Goal: Transaction & Acquisition: Purchase product/service

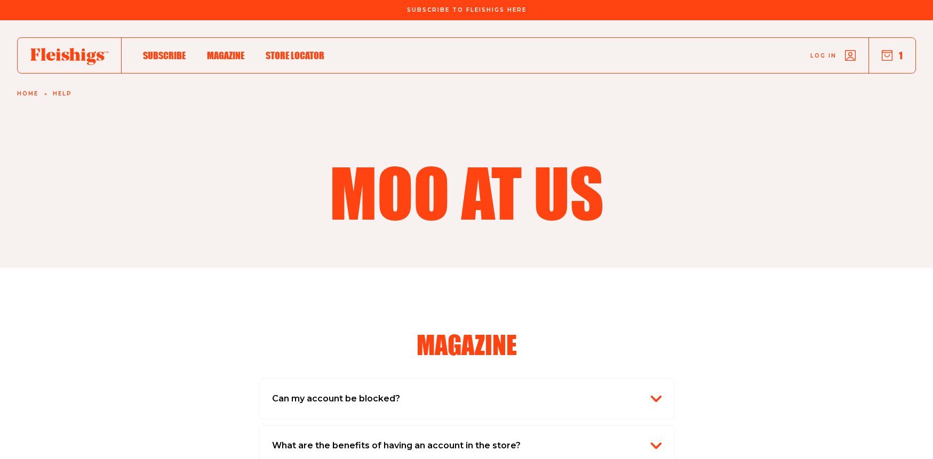
click at [886, 58] on icon "button" at bounding box center [887, 55] width 11 height 11
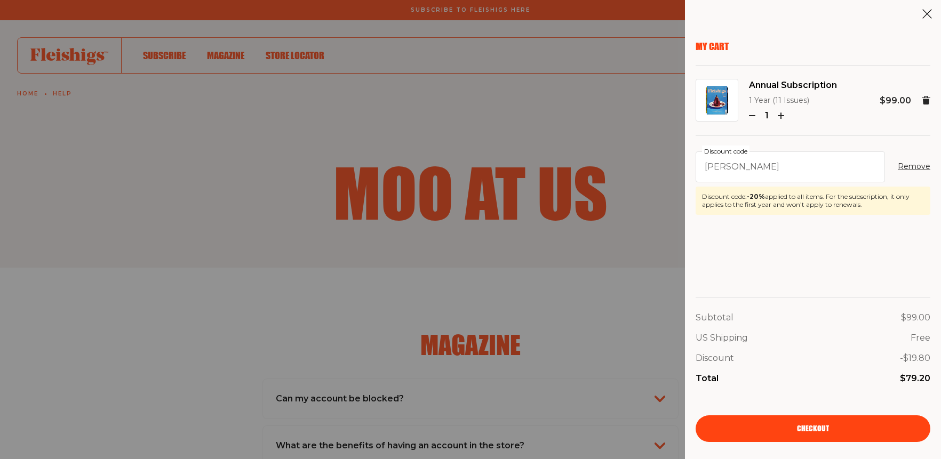
click at [822, 425] on span "Checkout" at bounding box center [813, 421] width 32 height 7
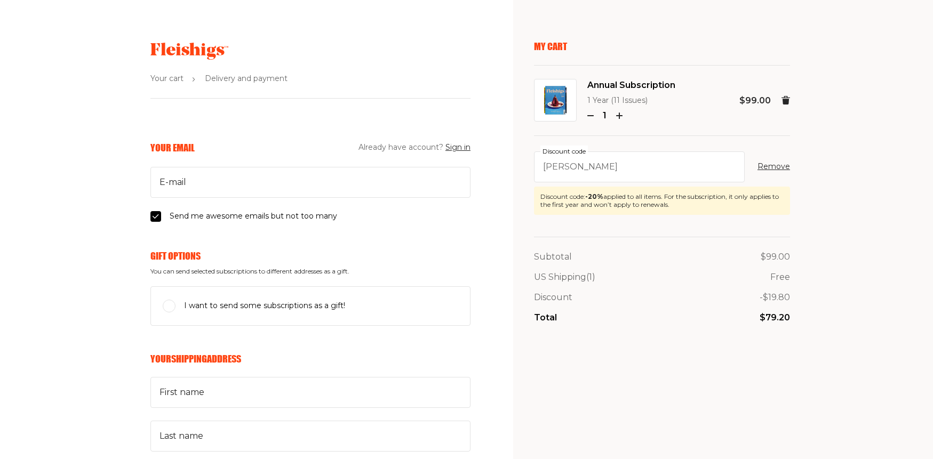
click at [172, 308] on input "I want to send some subscriptions as a gift!" at bounding box center [169, 306] width 13 height 13
checkbox input "true"
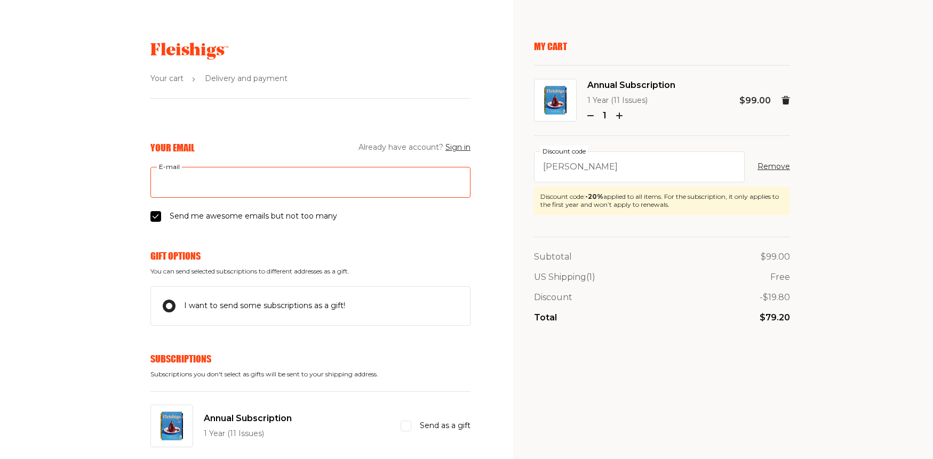
click at [205, 186] on input "E-mail" at bounding box center [310, 182] width 320 height 31
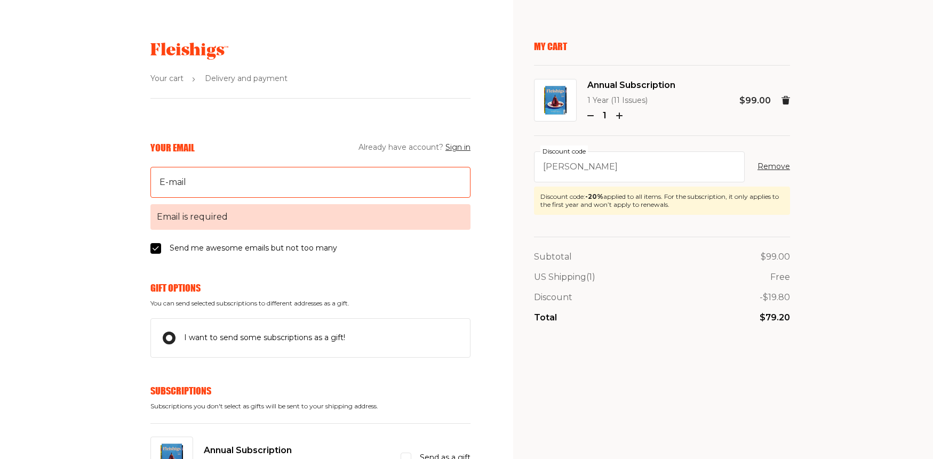
click at [408, 429] on div "Annual Subscription 1 Year (11 Issues) Send as a gift" at bounding box center [310, 458] width 320 height 69
click at [218, 180] on input "E-mail Email is required" at bounding box center [310, 182] width 320 height 31
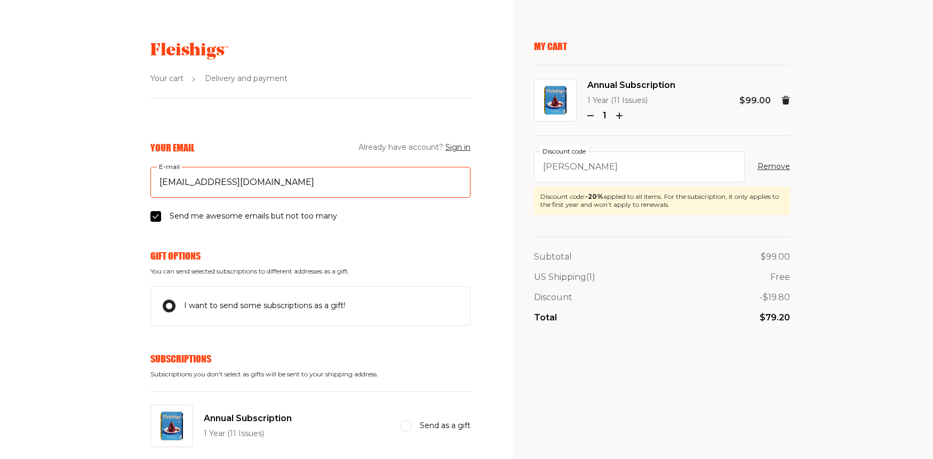
drag, startPoint x: 291, startPoint y: 183, endPoint x: 147, endPoint y: 184, distance: 144.0
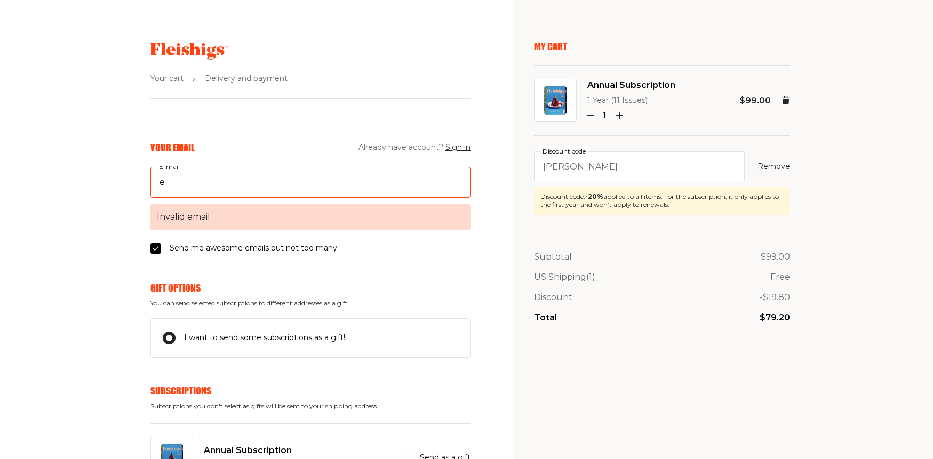
type input "eveport@gmail.com"
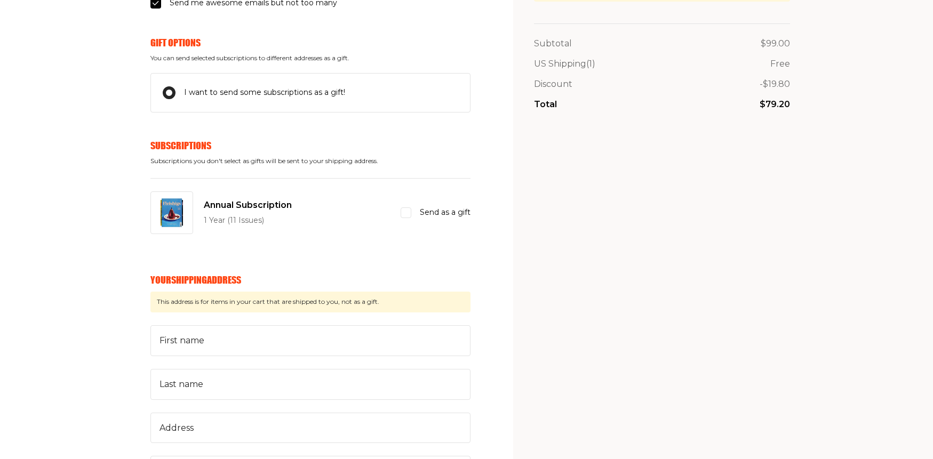
scroll to position [160, 0]
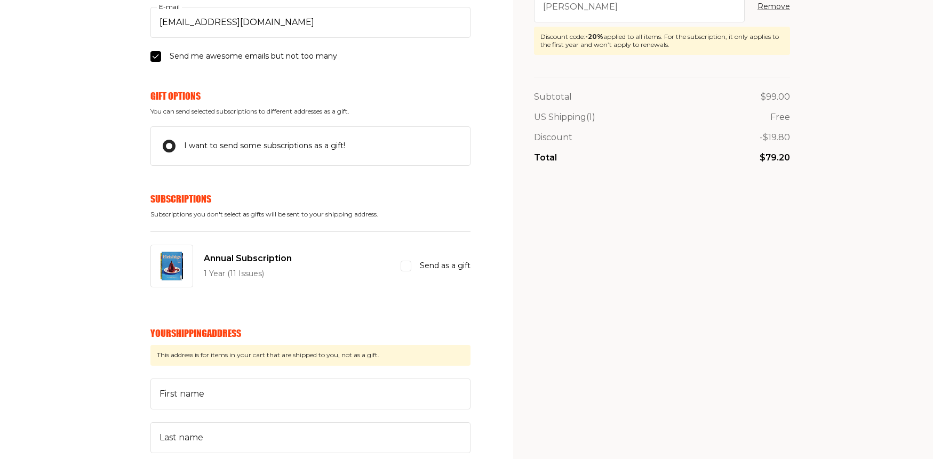
click at [404, 268] on input "Send as a gift" at bounding box center [406, 266] width 11 height 11
checkbox input "true"
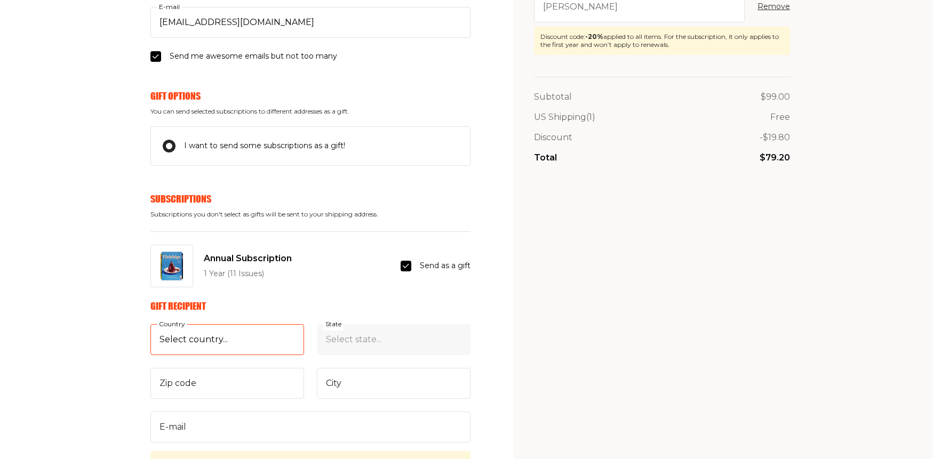
click at [238, 339] on select "Select country... United States Canada (+$29/subscription) Afghanistan (+$44/su…" at bounding box center [227, 339] width 154 height 31
select select "US"
click at [150, 324] on select "Select country... United States Canada (+$29/subscription) Afghanistan (+$44/su…" at bounding box center [227, 339] width 154 height 31
click at [371, 341] on select "Select state... Alabama Alaska American Samoa Arizona Arkansas California Color…" at bounding box center [394, 339] width 154 height 31
select select "New York"
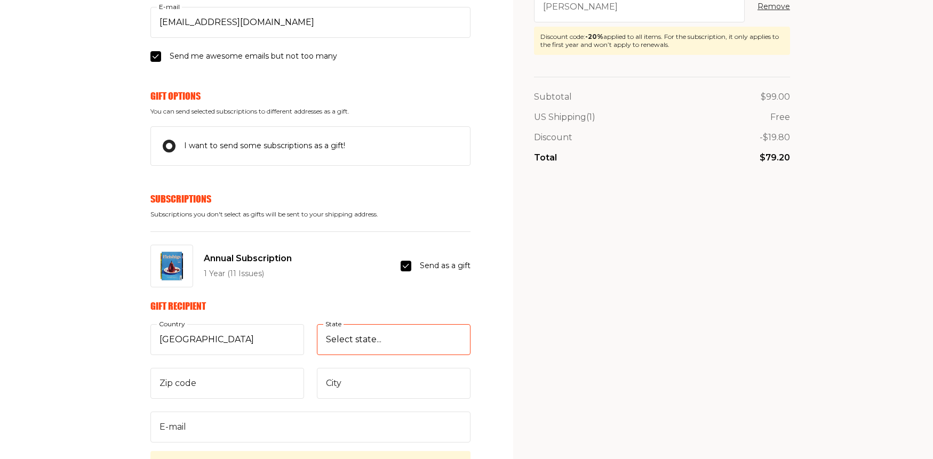
click at [317, 324] on select "Select state... Alabama Alaska American Samoa Arizona Arkansas California Color…" at bounding box center [394, 339] width 154 height 31
click at [268, 380] on input "Zip code" at bounding box center [227, 383] width 154 height 31
type input "10952"
click at [365, 383] on input "City" at bounding box center [394, 383] width 154 height 31
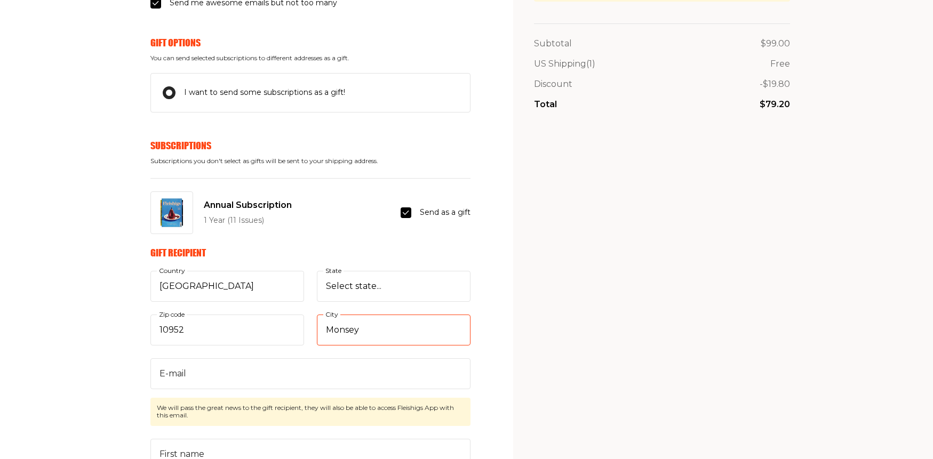
scroll to position [267, 0]
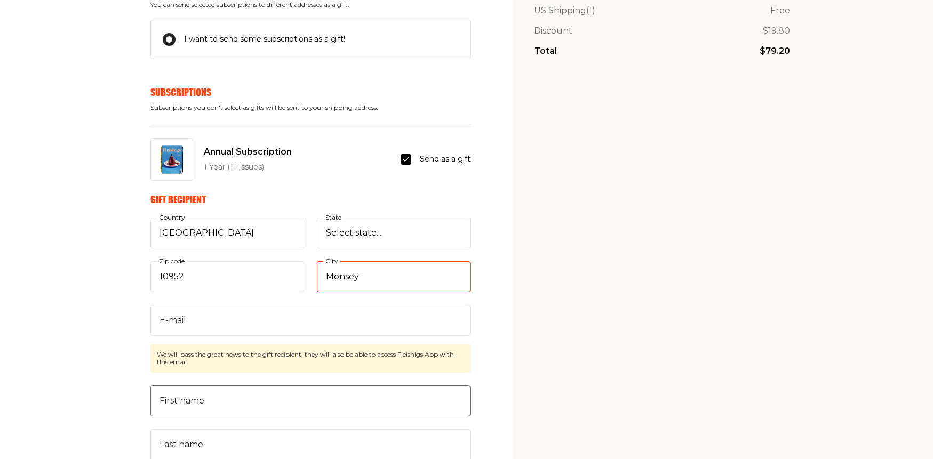
type input "Monsey"
click at [247, 397] on input "First name" at bounding box center [310, 401] width 320 height 31
type input "Rivka"
click at [262, 442] on input "Last name" at bounding box center [310, 444] width 320 height 31
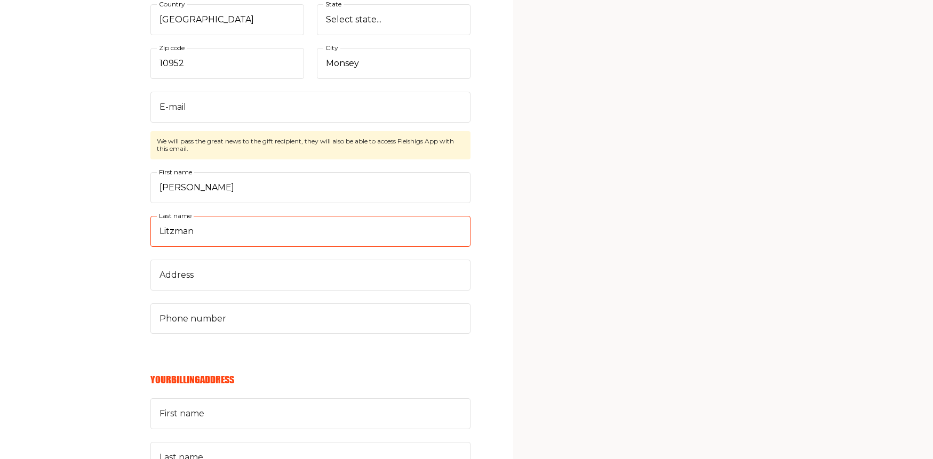
scroll to position [533, 0]
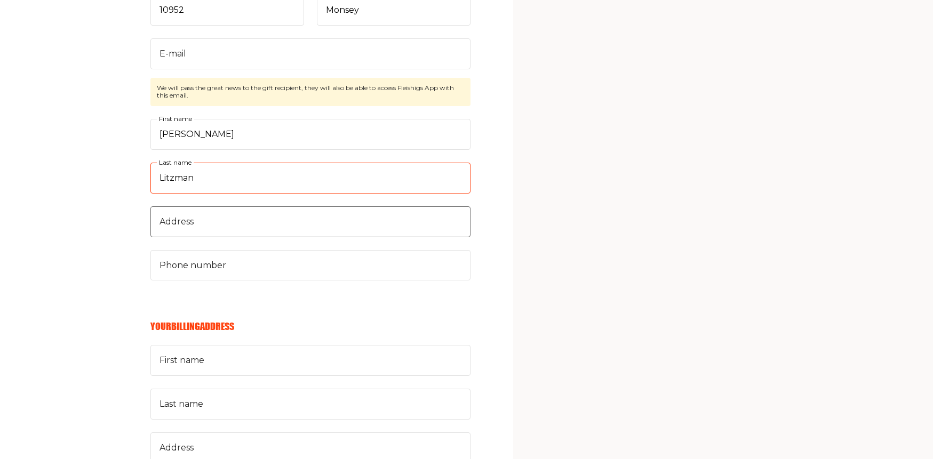
type input "Litzman"
click at [246, 221] on input "Address" at bounding box center [310, 221] width 320 height 31
type input "12 Underwood rd"
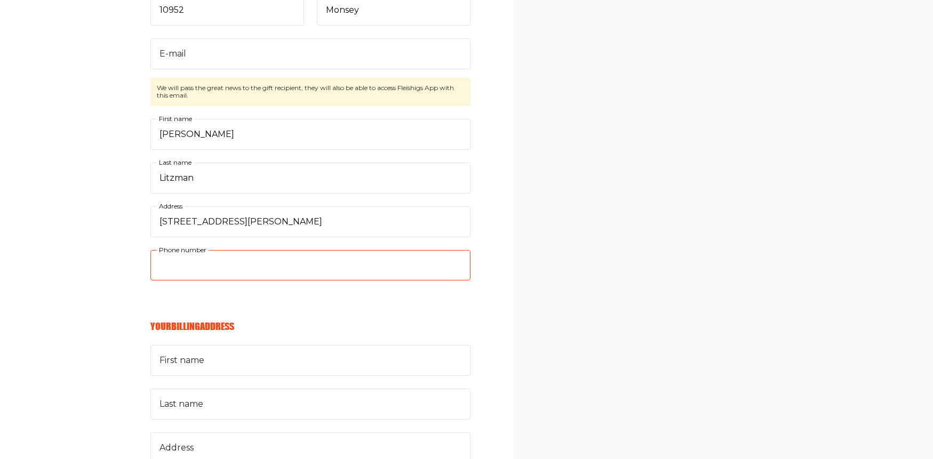
click at [251, 269] on input "Phone number" at bounding box center [310, 265] width 320 height 31
click at [174, 268] on input "8453232071" at bounding box center [310, 265] width 320 height 31
click at [193, 265] on input "845.3232071" at bounding box center [310, 265] width 320 height 31
click at [192, 261] on input "845.3232071" at bounding box center [310, 265] width 320 height 31
click at [286, 265] on input "845.3232071" at bounding box center [310, 265] width 320 height 31
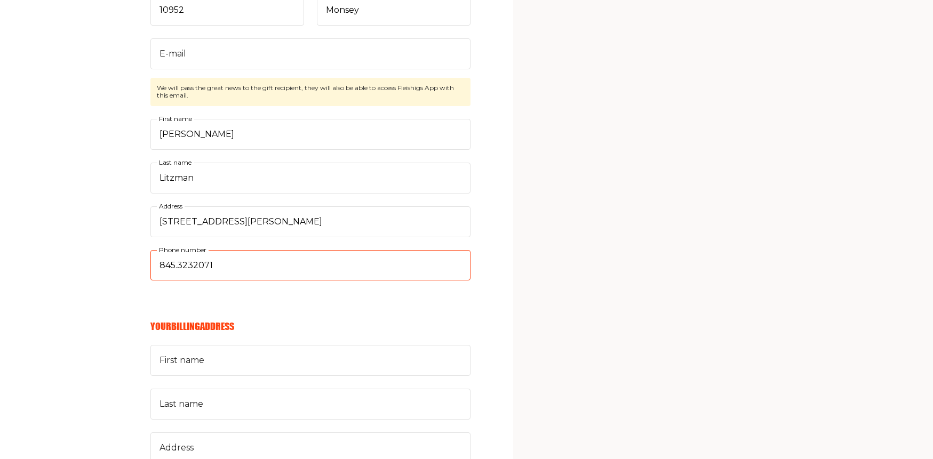
click at [193, 266] on input "845.3232071" at bounding box center [310, 265] width 320 height 31
type input "845.3232071"
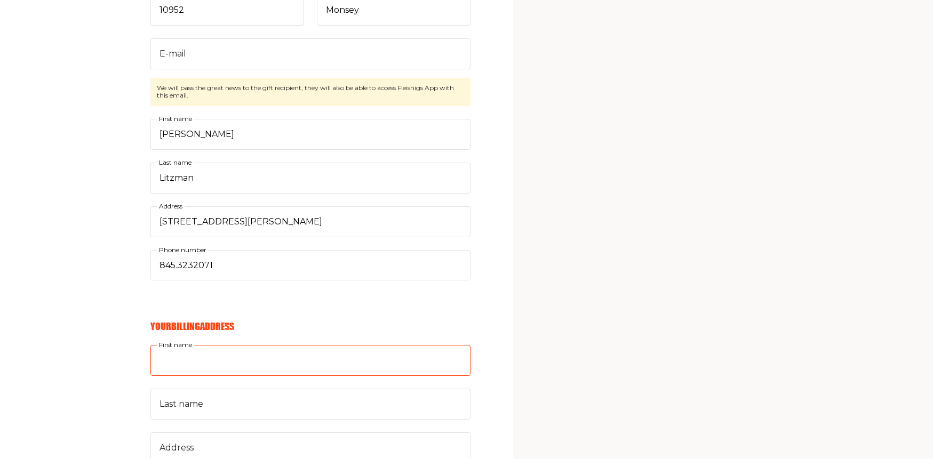
click at [249, 364] on input "First name" at bounding box center [310, 360] width 320 height 31
type input "Evelyn"
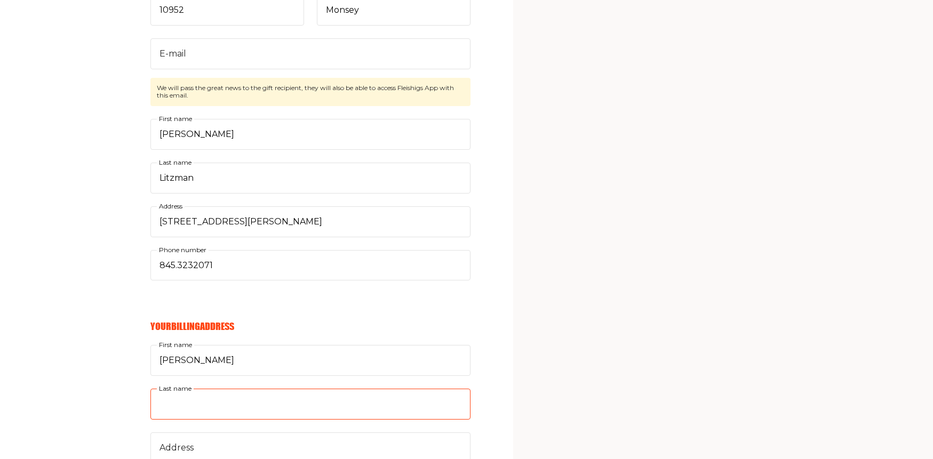
click at [245, 404] on input "Last name" at bounding box center [310, 404] width 320 height 31
type input "Portnaya"
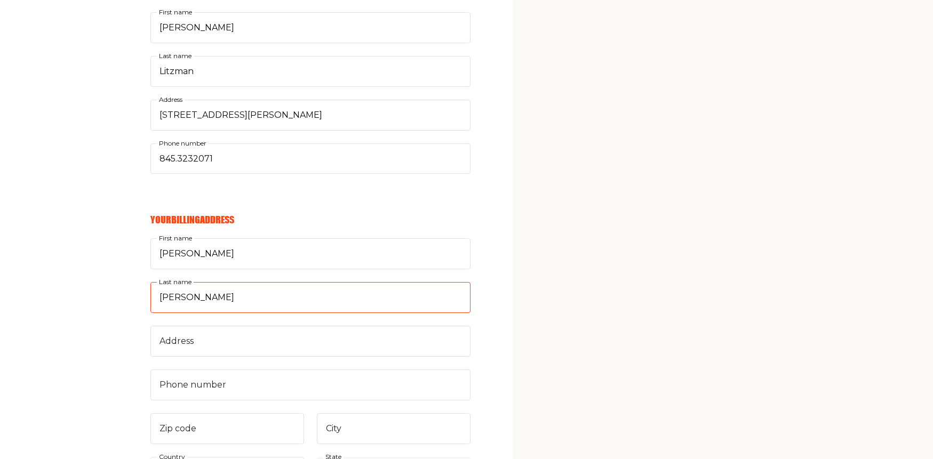
scroll to position [747, 0]
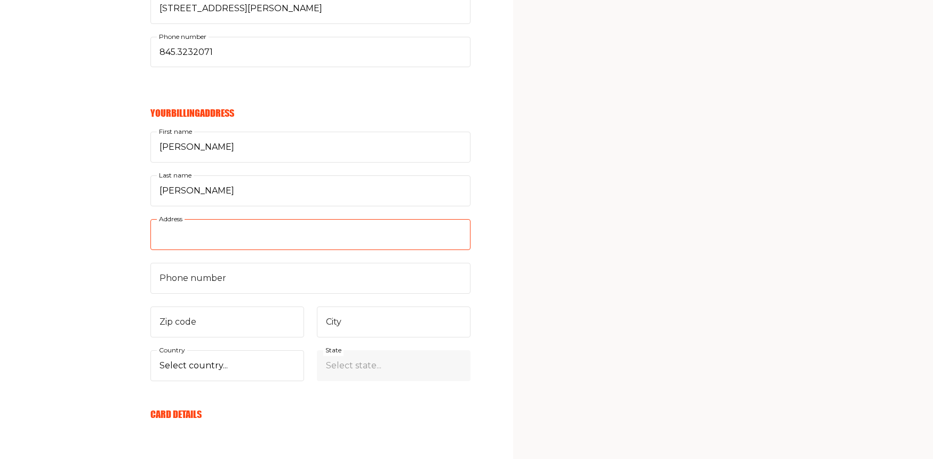
click at [181, 233] on input "Address" at bounding box center [310, 234] width 320 height 31
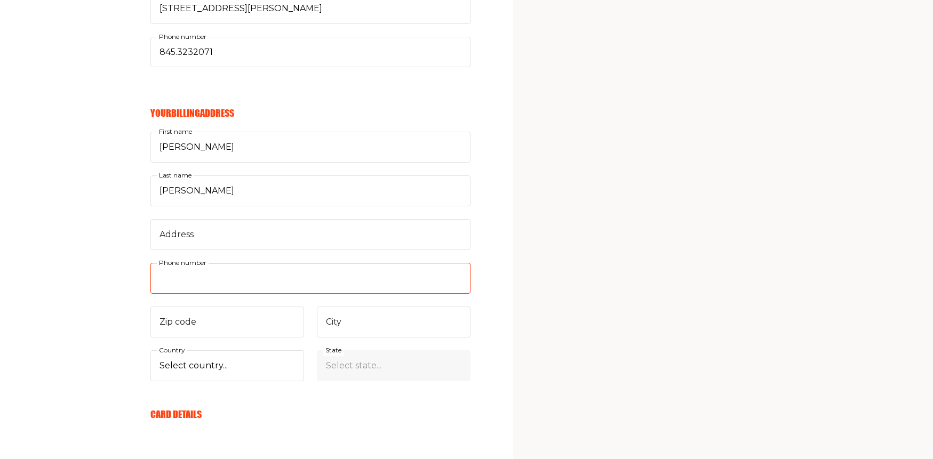
click at [205, 277] on input "Phone number" at bounding box center [310, 278] width 320 height 31
type input "8458934591"
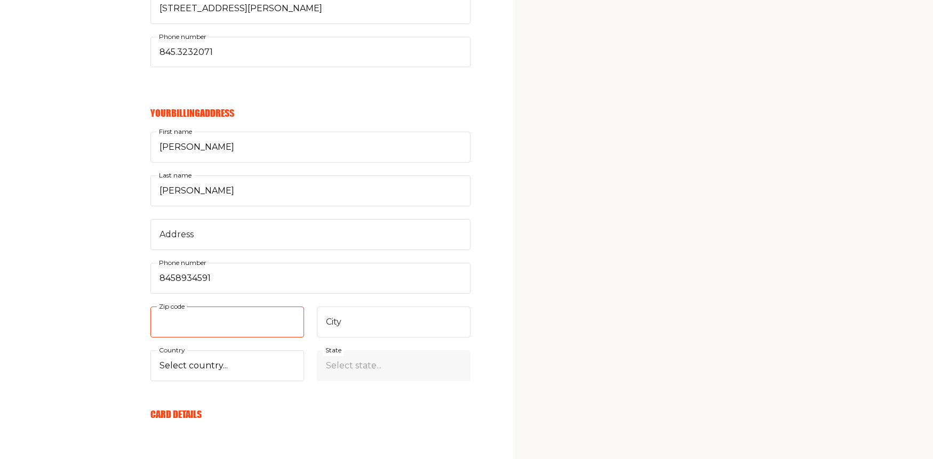
click at [204, 325] on input "Zip code" at bounding box center [227, 322] width 154 height 31
click at [285, 324] on input "Zip code" at bounding box center [227, 322] width 154 height 31
type input "10"
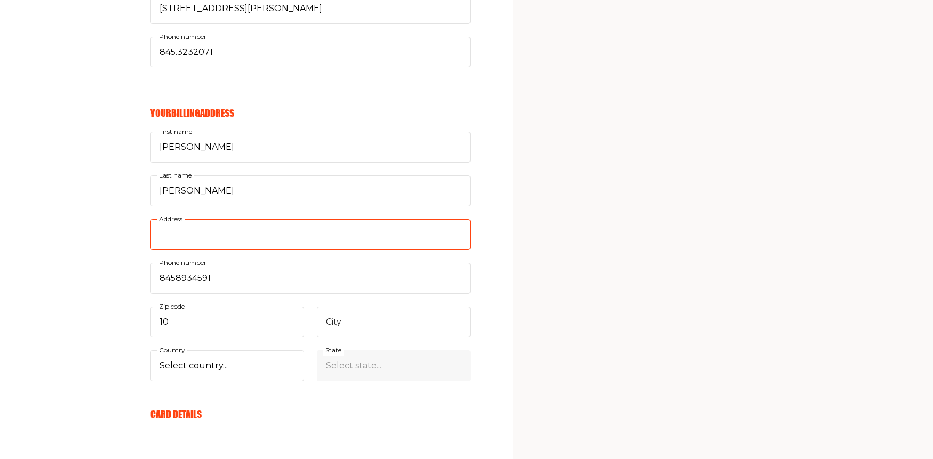
click at [257, 231] on input "Address" at bounding box center [310, 234] width 320 height 31
type input "4"
type input "22 Alexander Court"
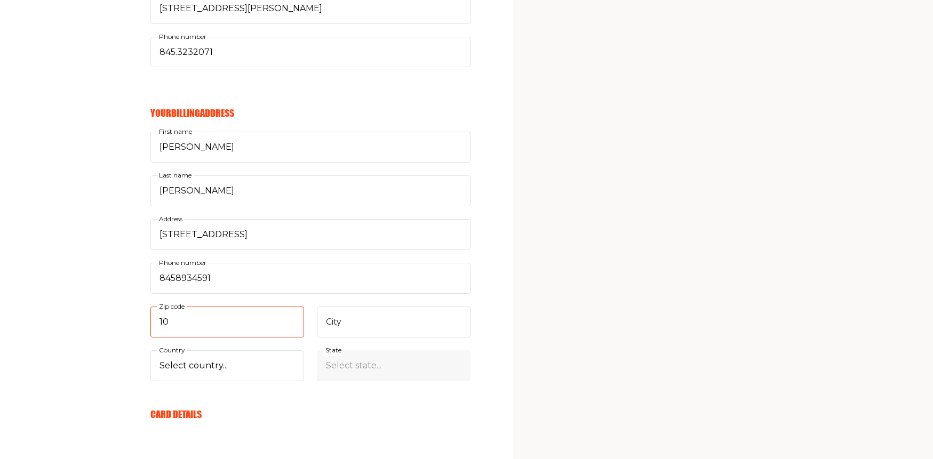
click at [197, 322] on input "10" at bounding box center [227, 322] width 154 height 31
type input "10954"
click at [389, 324] on input "City" at bounding box center [394, 322] width 154 height 31
type input "Nanuet"
click at [209, 367] on select "Select country... United States Canada Afghanistan Åland Islands Albania Algeri…" at bounding box center [227, 365] width 154 height 31
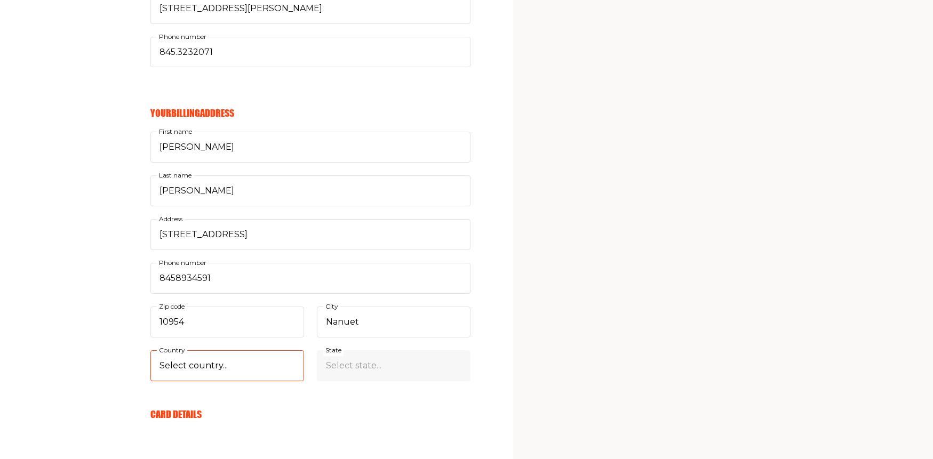
select select "US"
click at [150, 350] on select "Select country... United States Canada Afghanistan Åland Islands Albania Algeri…" at bounding box center [227, 365] width 154 height 31
click at [397, 368] on select "Select state... Alabama Alaska American Samoa Arizona Arkansas California Color…" at bounding box center [394, 365] width 154 height 31
select select "New York"
click at [317, 350] on select "Select state... Alabama Alaska American Samoa Arizona Arkansas California Color…" at bounding box center [394, 365] width 154 height 31
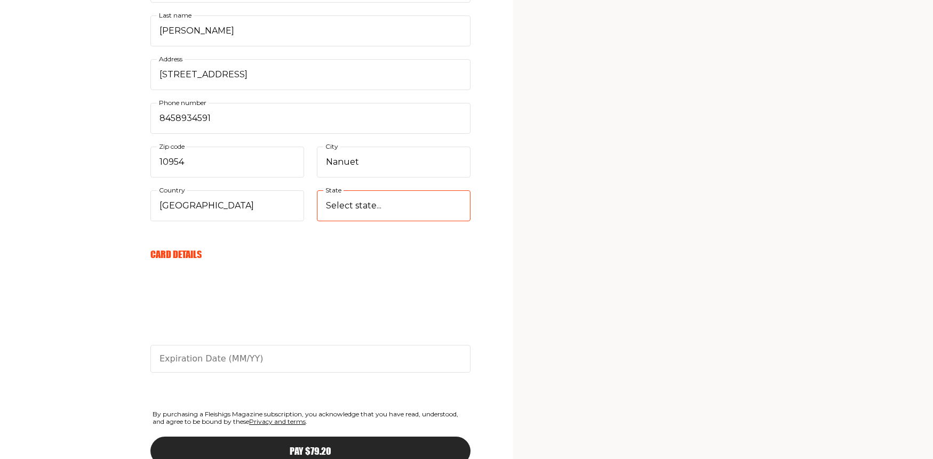
scroll to position [960, 0]
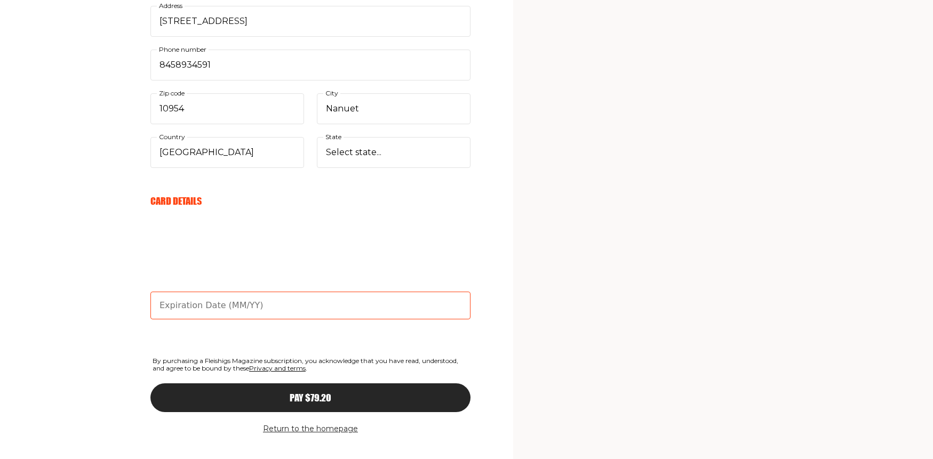
click at [233, 310] on input "text" at bounding box center [310, 306] width 320 height 28
type input "10/28"
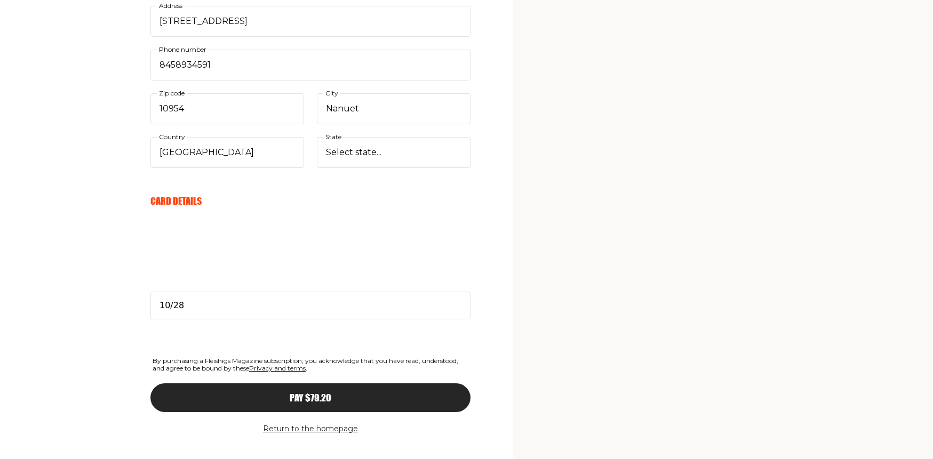
click at [334, 399] on div "Pay $79.20" at bounding box center [310, 398] width 277 height 10
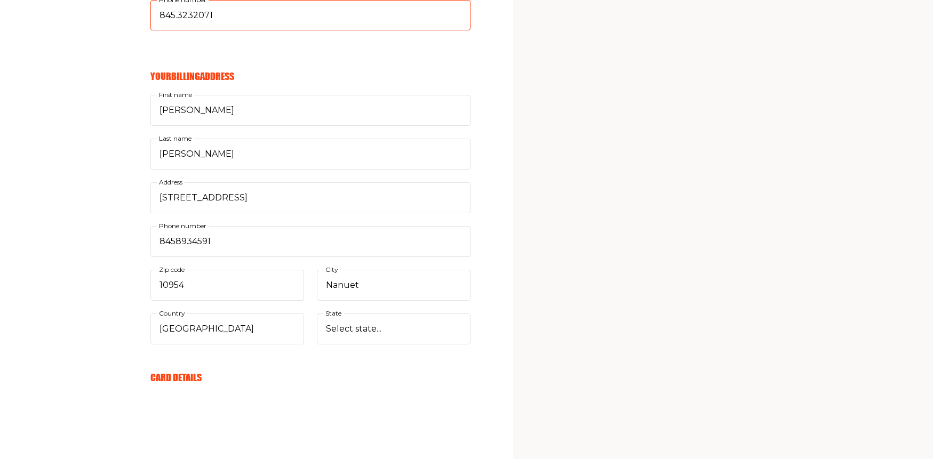
click at [178, 16] on input "845.3232071" at bounding box center [310, 15] width 320 height 31
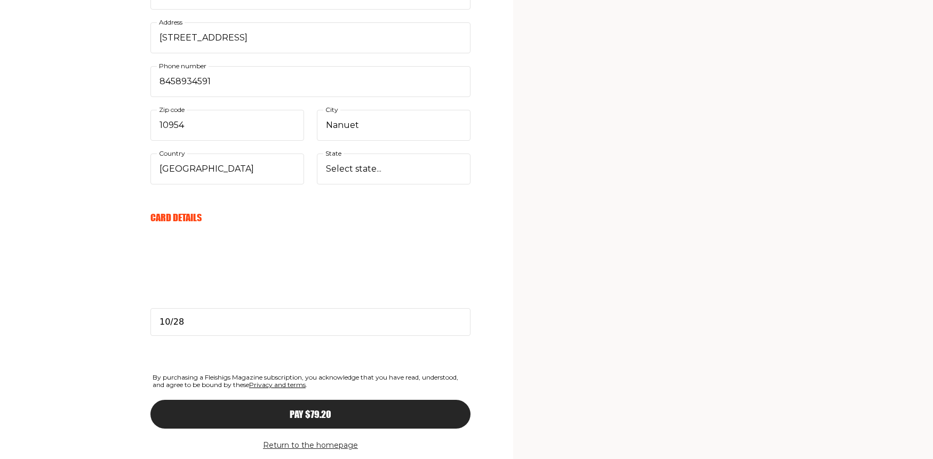
scroll to position [979, 0]
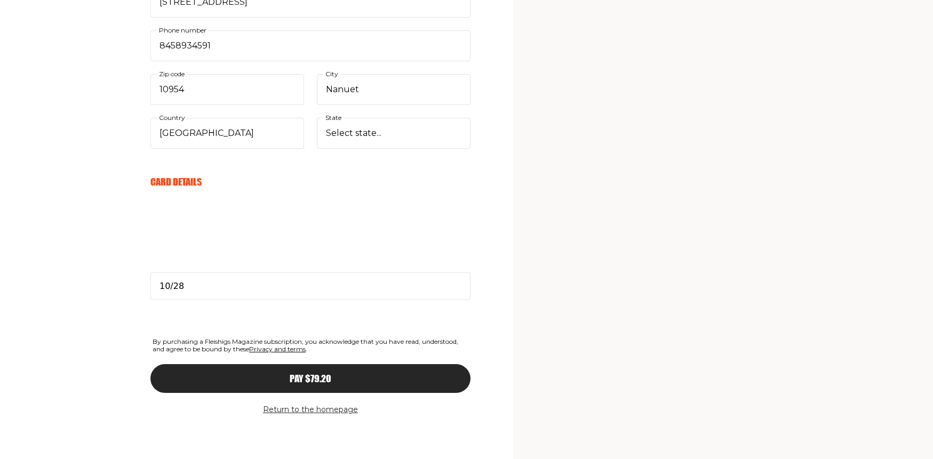
type input "8453232071"
click at [316, 374] on span "Pay $79.20" at bounding box center [311, 369] width 42 height 10
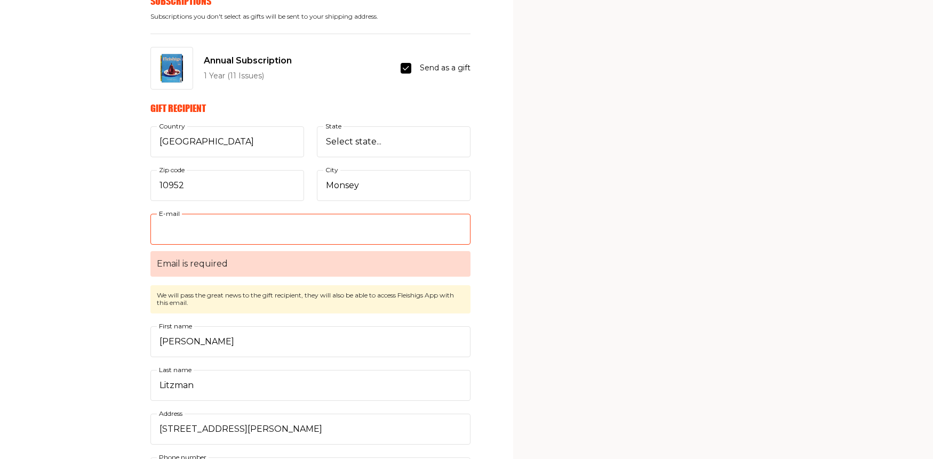
click at [182, 228] on input "E-mail Email is required" at bounding box center [310, 229] width 320 height 31
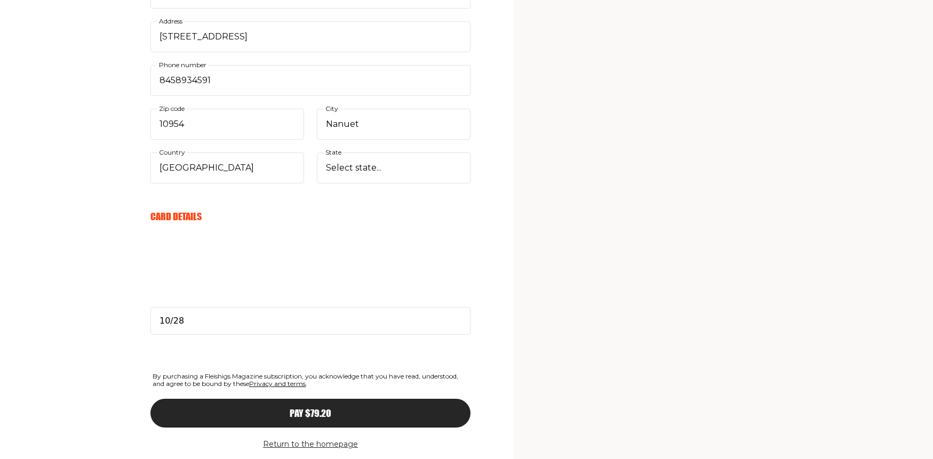
scroll to position [979, 0]
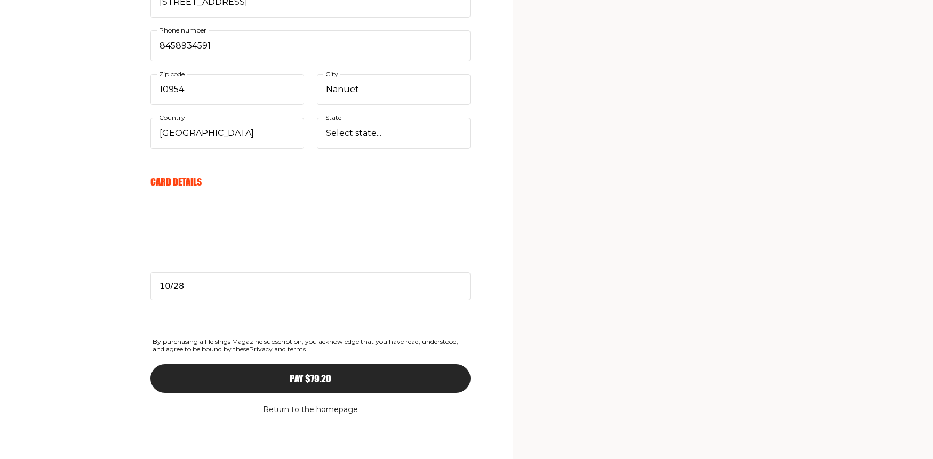
type input "eveport@gmail.com"
click at [309, 374] on span "Pay $79.20" at bounding box center [311, 369] width 42 height 10
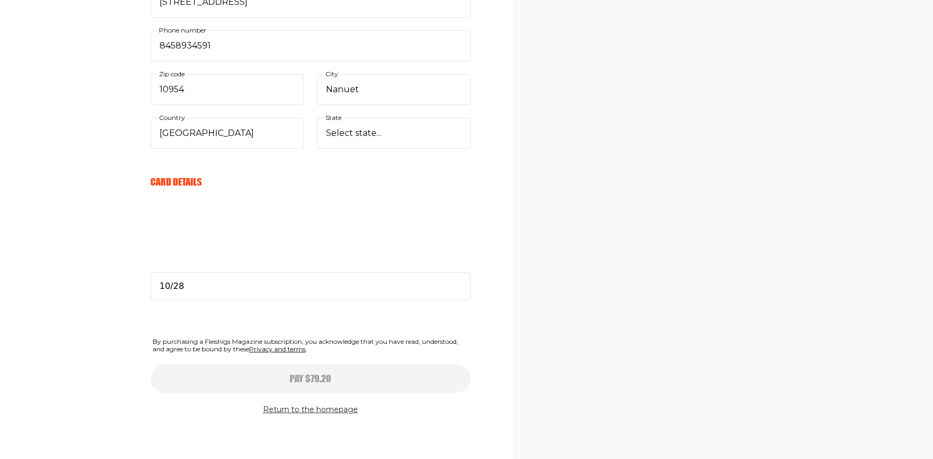
type input "10/28"
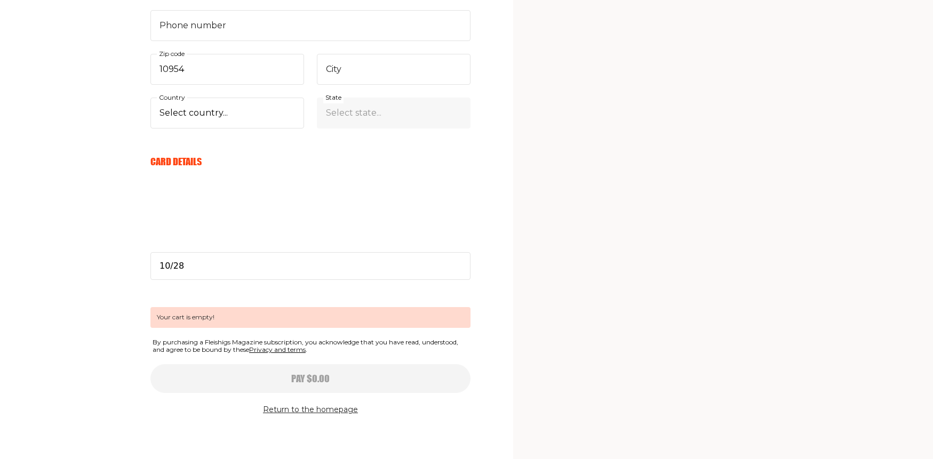
scroll to position [375, 0]
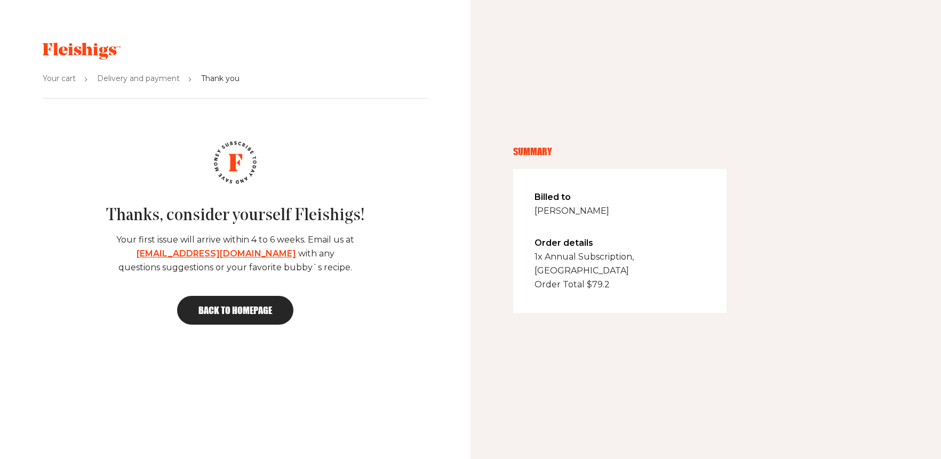
click at [251, 310] on span "Back to homepage" at bounding box center [235, 311] width 74 height 10
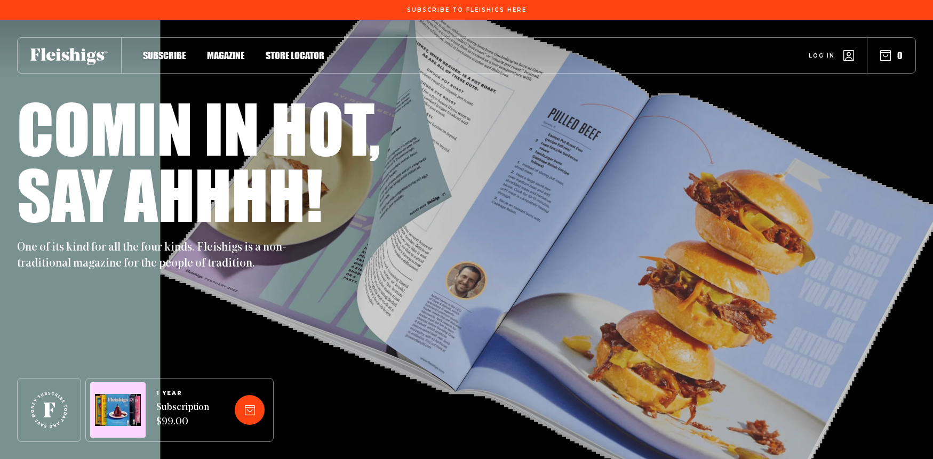
click at [228, 50] on span "Magazine" at bounding box center [225, 44] width 37 height 12
click at [222, 50] on span "Magazine" at bounding box center [225, 44] width 37 height 12
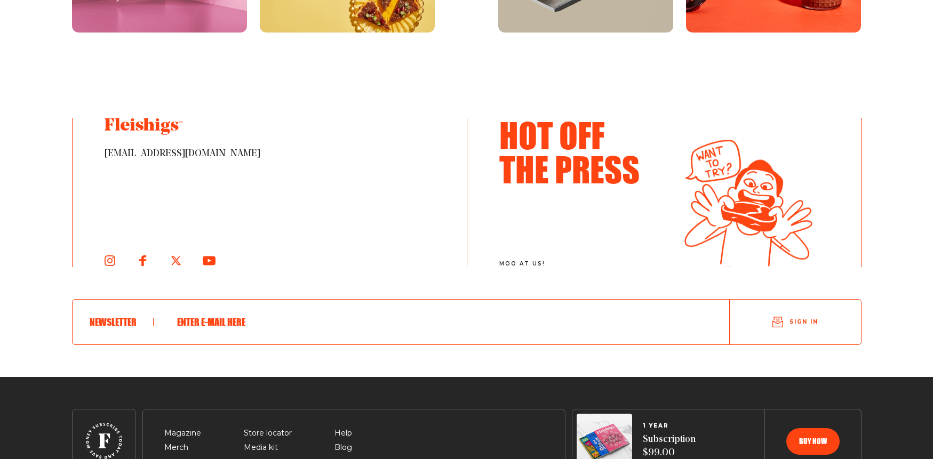
scroll to position [1814, 0]
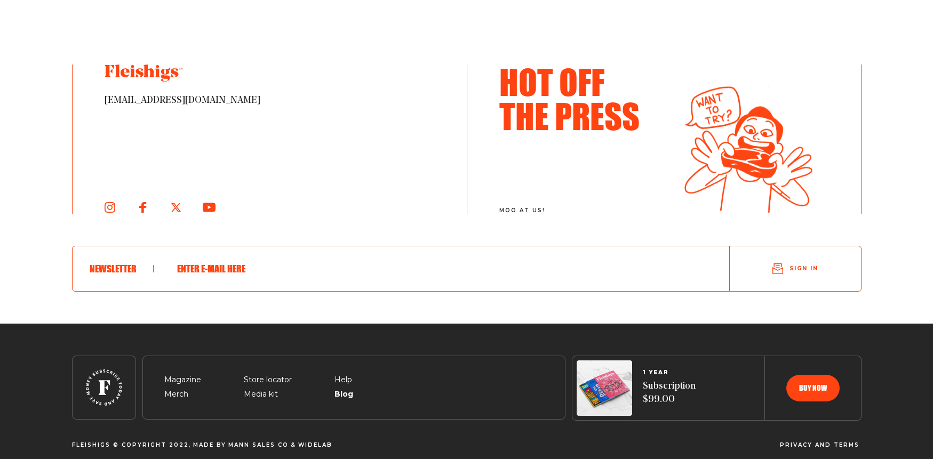
click at [345, 388] on span "Blog" at bounding box center [343, 382] width 18 height 13
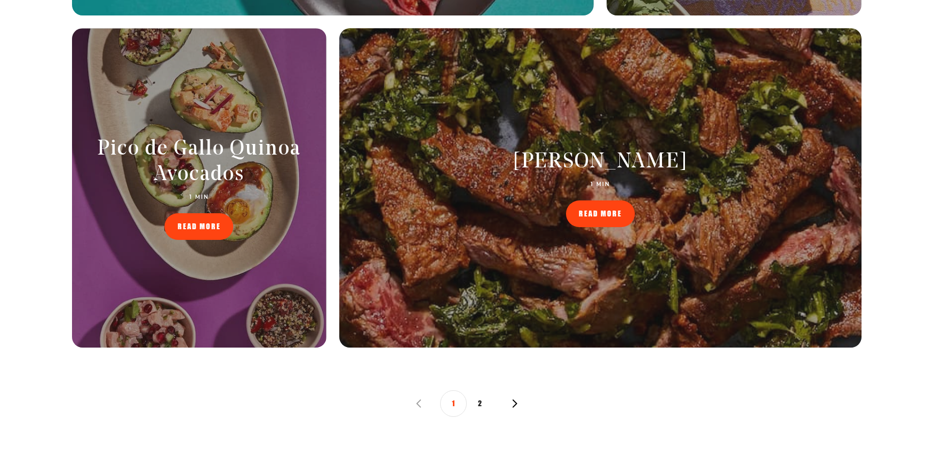
scroll to position [1014, 0]
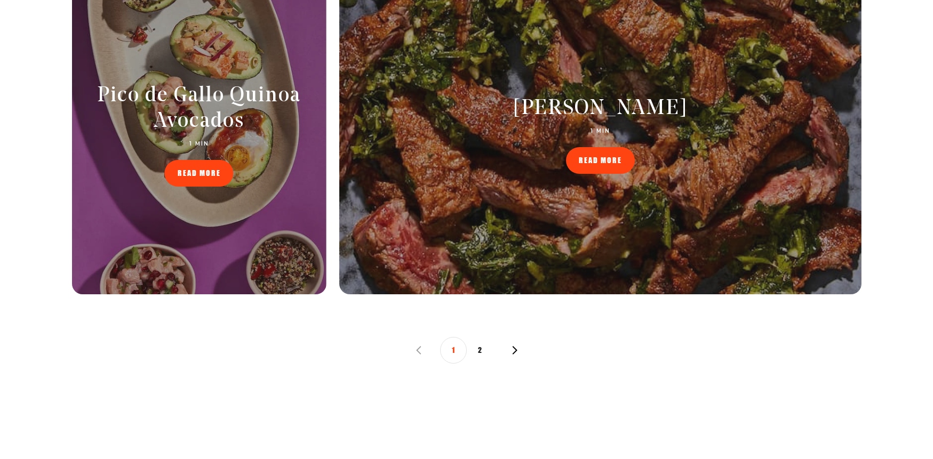
click at [483, 355] on button "2" at bounding box center [480, 350] width 27 height 27
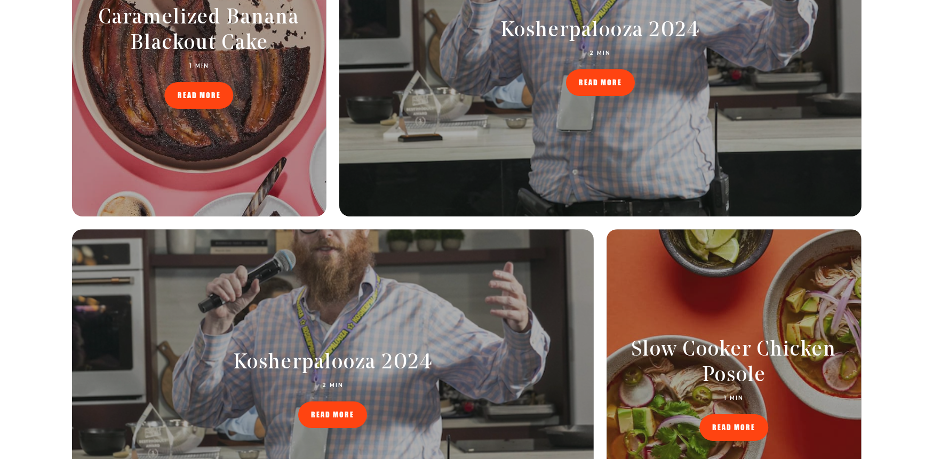
scroll to position [373, 0]
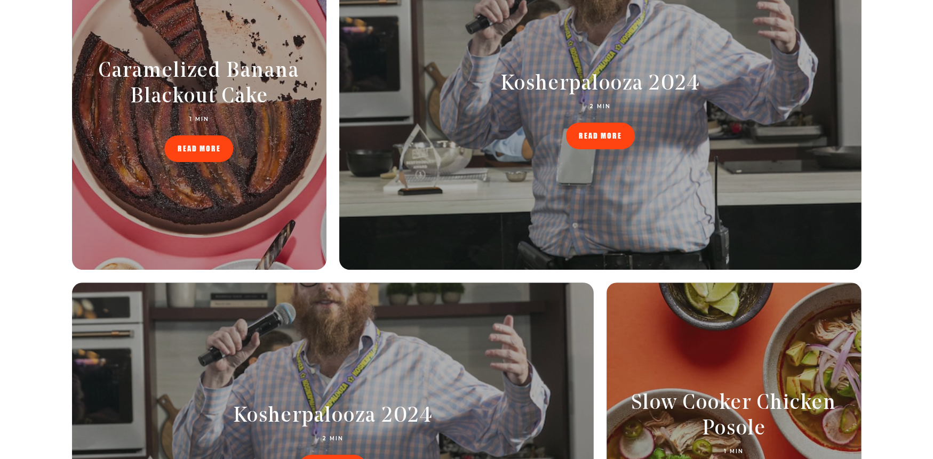
click at [221, 164] on div at bounding box center [199, 110] width 254 height 320
click at [214, 145] on span "READ MORE" at bounding box center [199, 141] width 43 height 7
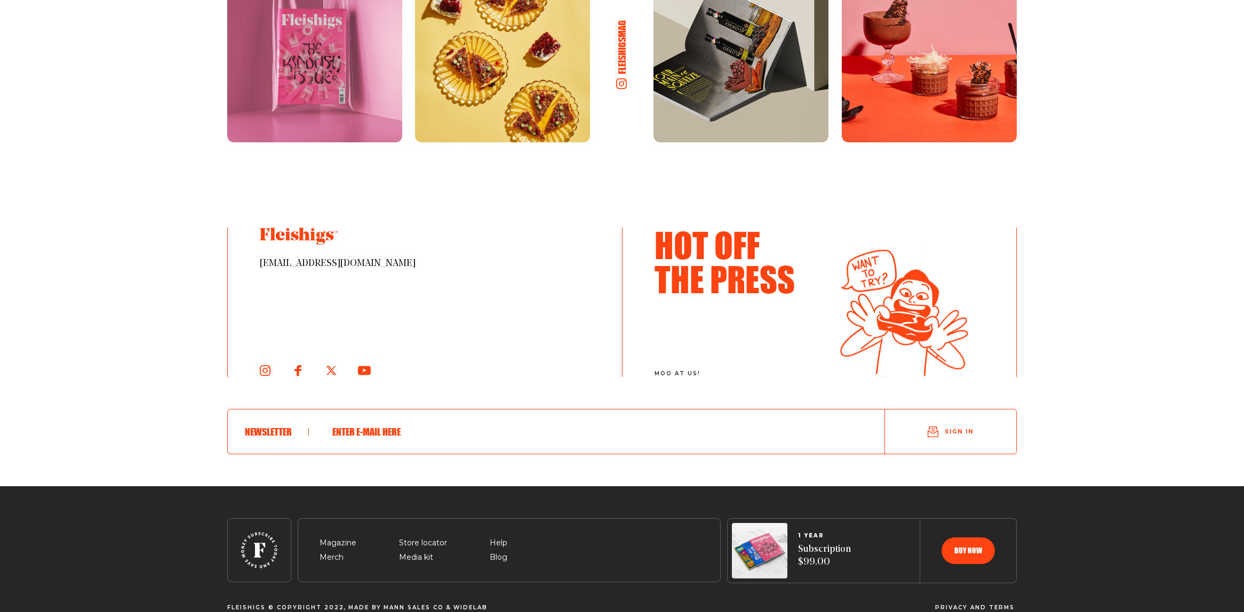
scroll to position [1799, 0]
